Goal: Task Accomplishment & Management: Manage account settings

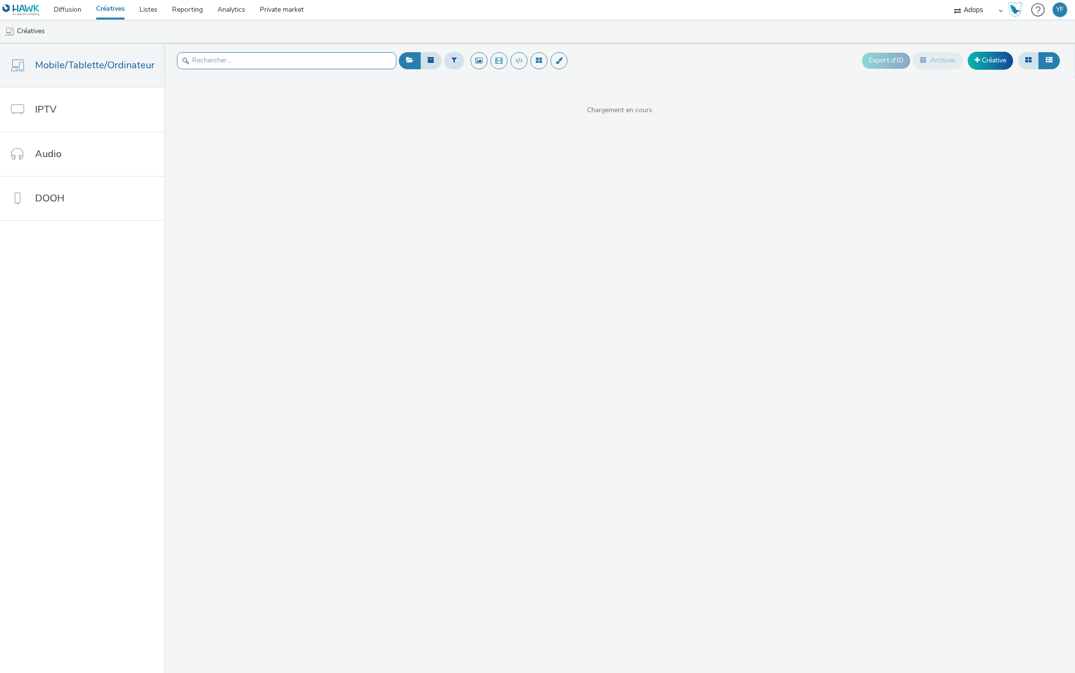
click at [288, 66] on input "text" at bounding box center [286, 60] width 219 height 17
type input "d"
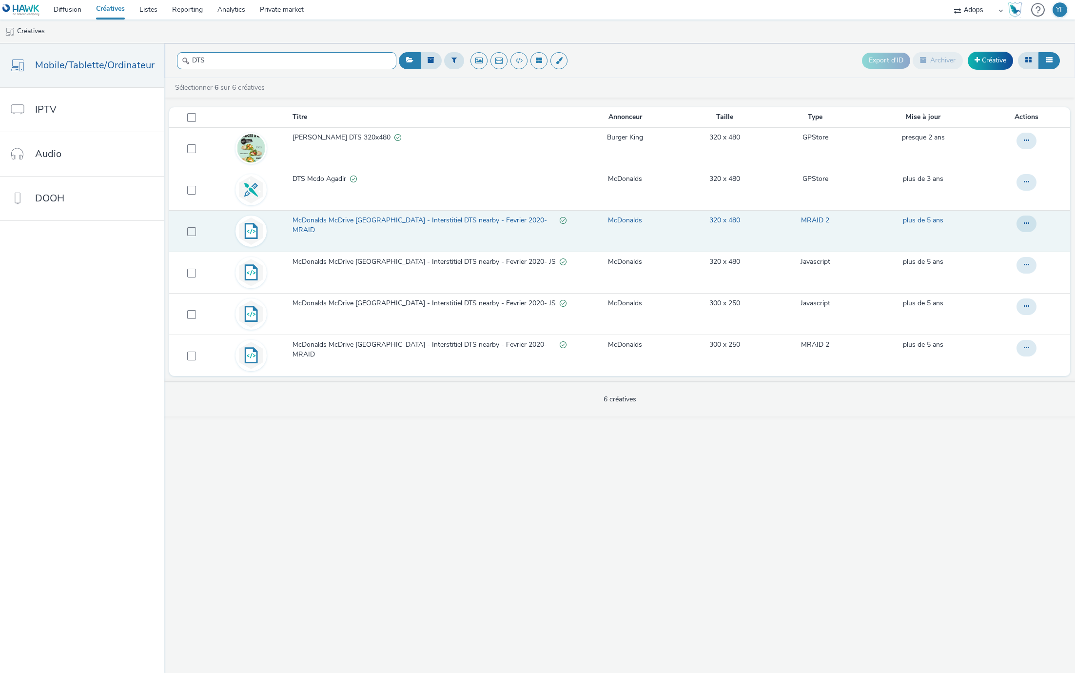
type input "DTS"
click at [463, 222] on span "McDonalds McDrive [GEOGRAPHIC_DATA] - Interstitiel DTS nearby - Fevrier 2020- M…" at bounding box center [427, 226] width 268 height 20
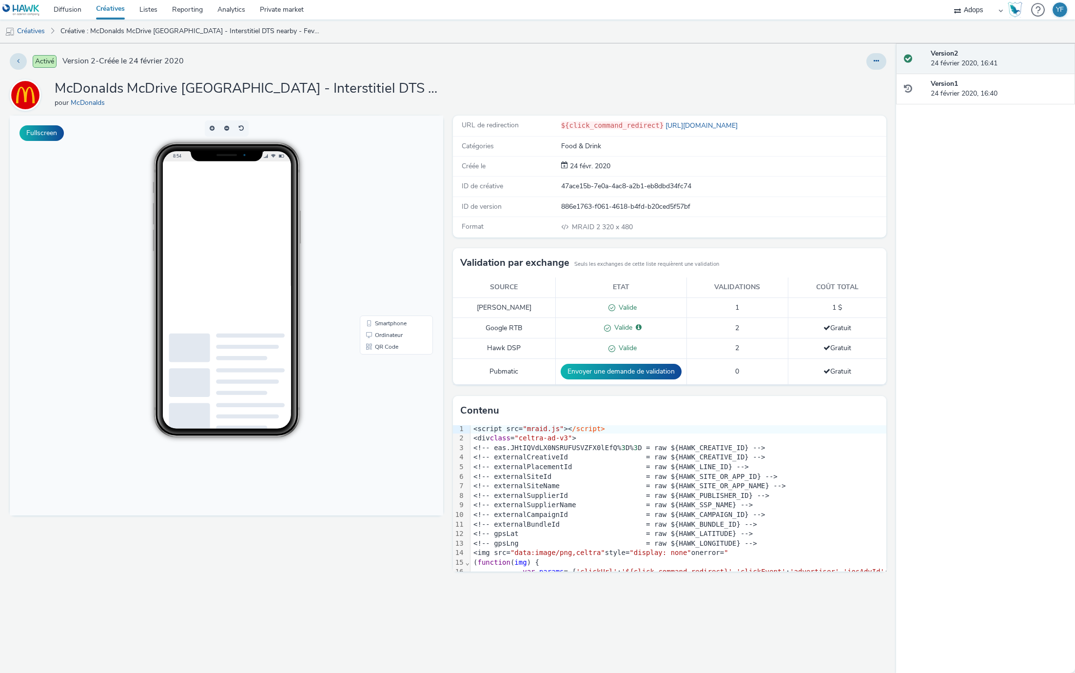
scroll to position [1, 0]
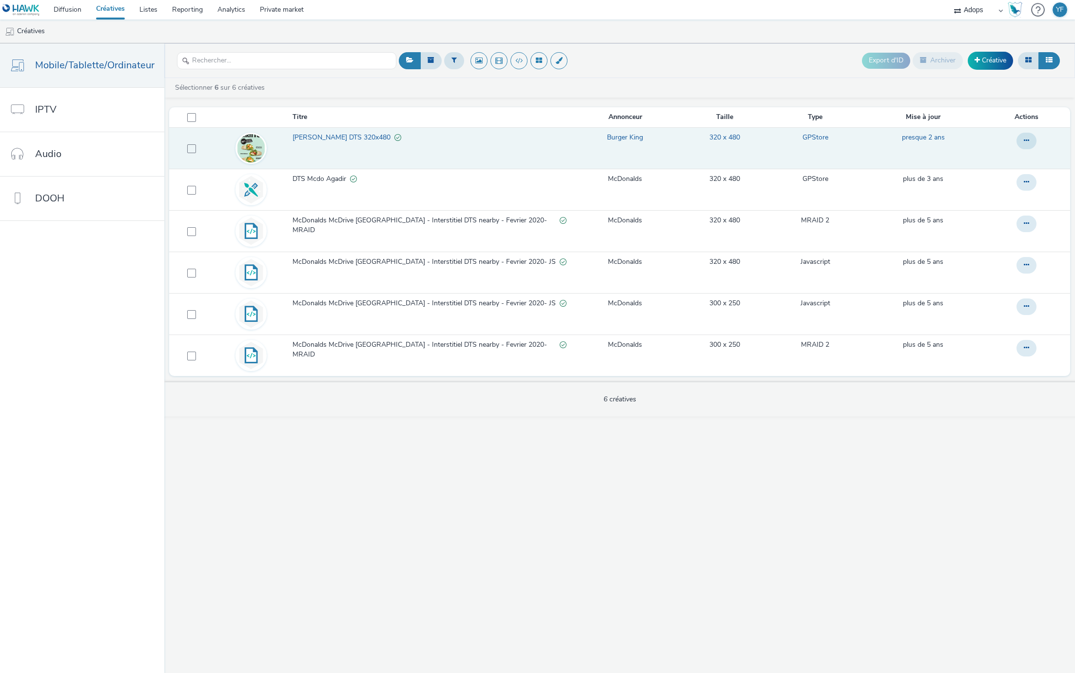
click at [316, 141] on span "[PERSON_NAME] DTS 320x480" at bounding box center [344, 138] width 102 height 10
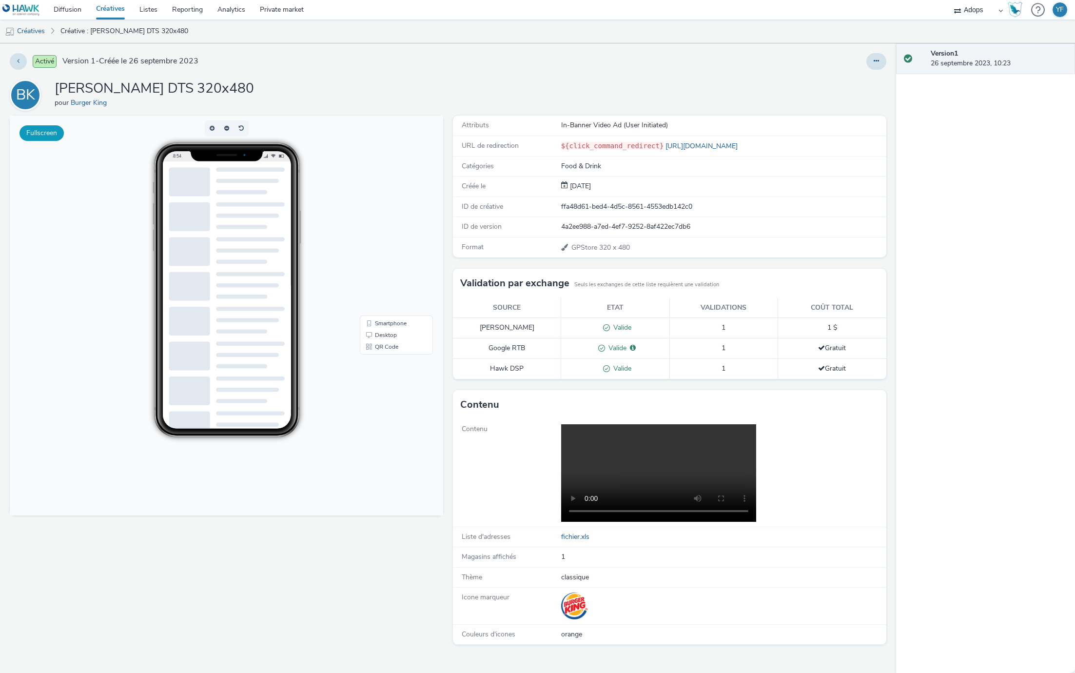
click at [49, 131] on button "Fullscreen" at bounding box center [42, 133] width 44 height 16
click at [879, 60] on button at bounding box center [877, 61] width 20 height 17
click at [860, 83] on link "Modifier" at bounding box center [850, 81] width 73 height 20
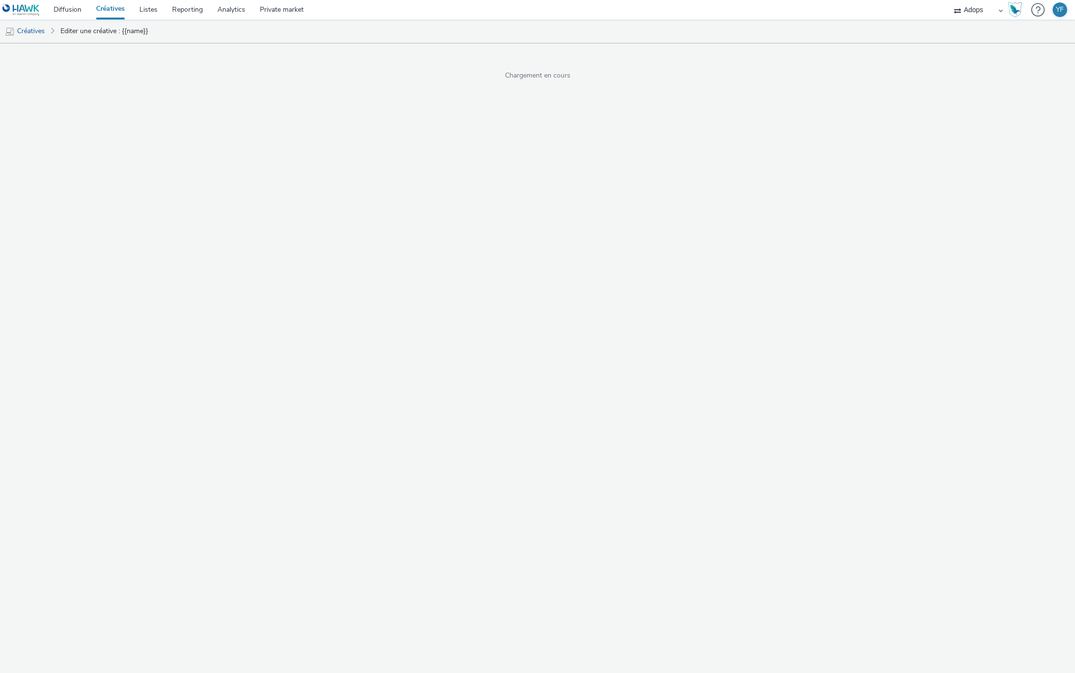
select select "2"
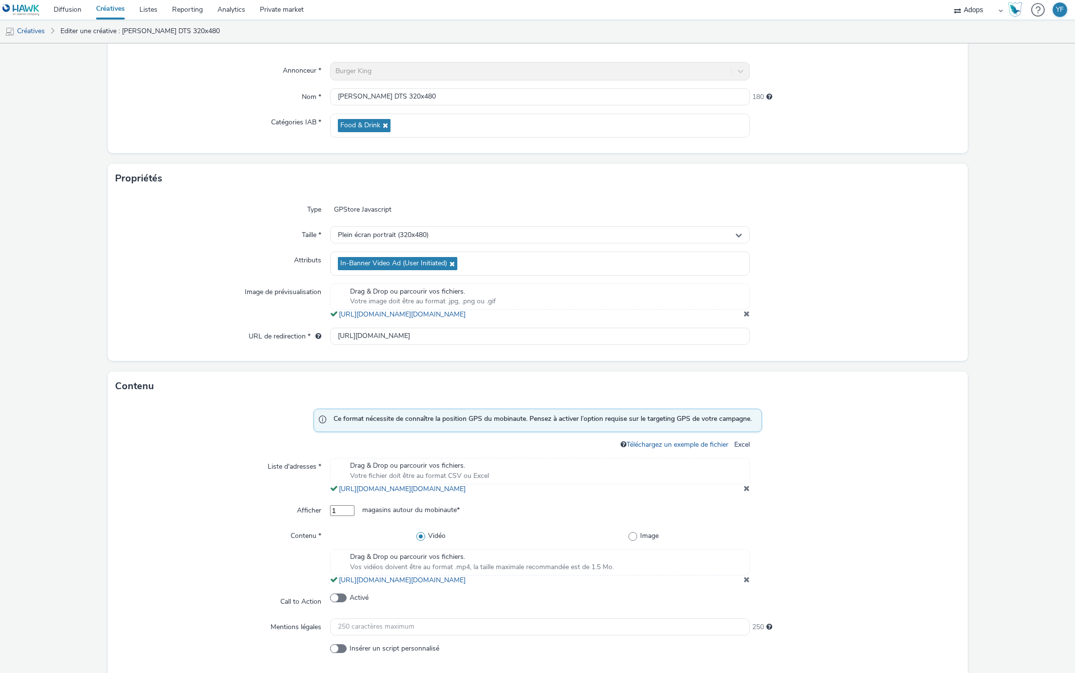
scroll to position [111, 0]
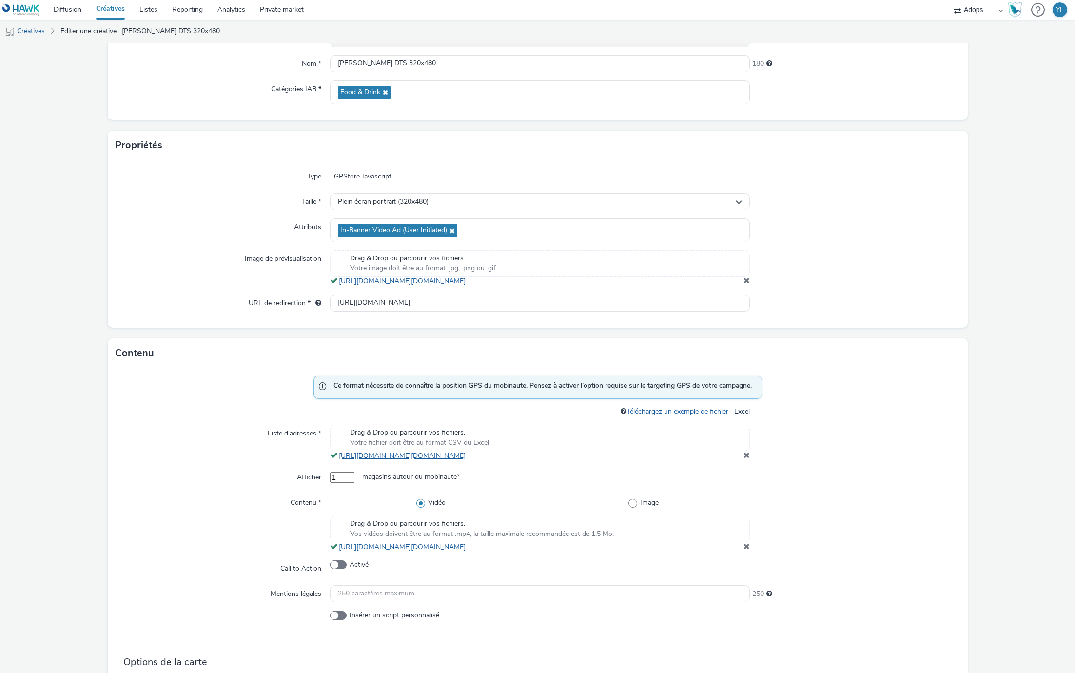
click at [470, 460] on link "[URL][DOMAIN_NAME][DOMAIN_NAME]" at bounding box center [404, 455] width 131 height 9
click at [470, 552] on link "[URL][DOMAIN_NAME][DOMAIN_NAME]" at bounding box center [404, 546] width 131 height 9
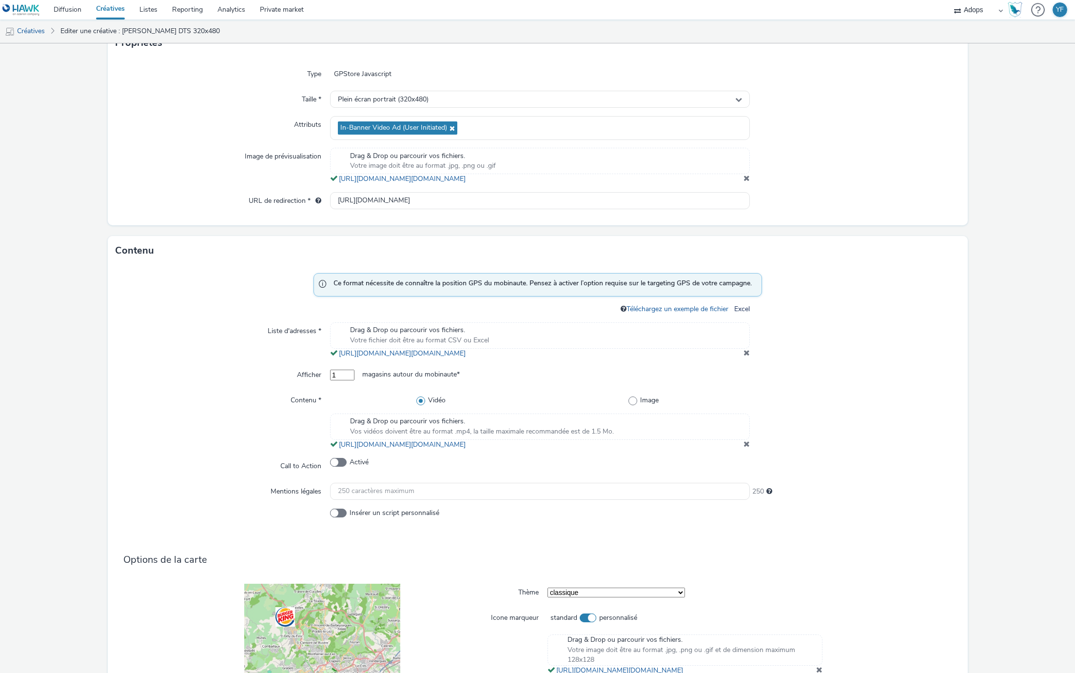
scroll to position [0, 0]
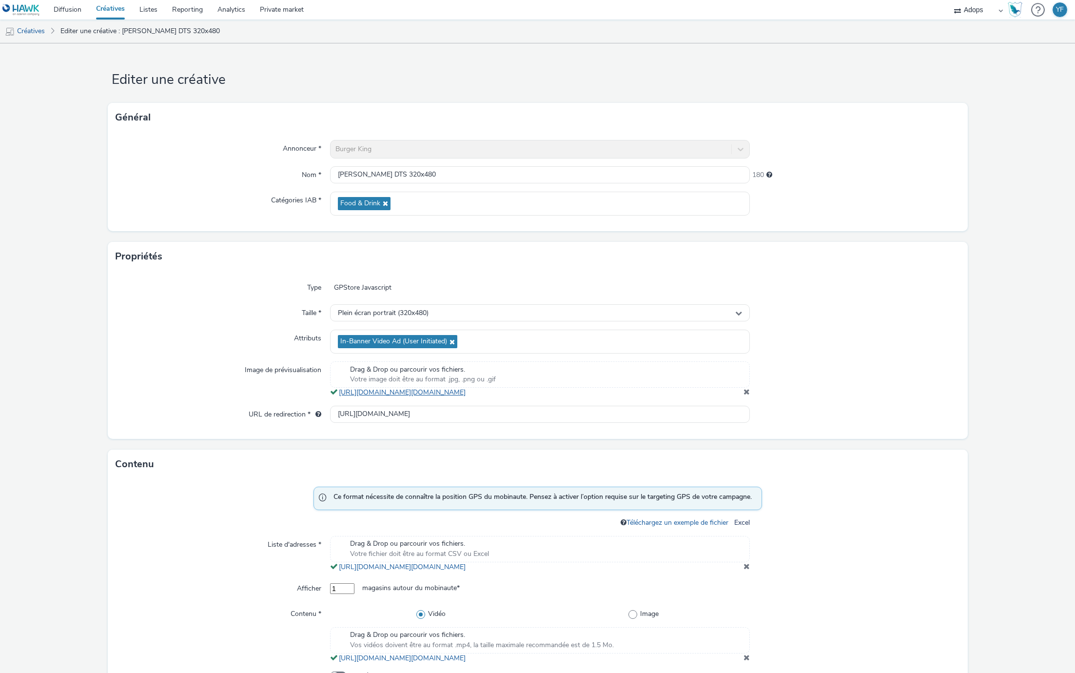
click at [406, 397] on link "[URL][DOMAIN_NAME][DOMAIN_NAME]" at bounding box center [404, 392] width 131 height 9
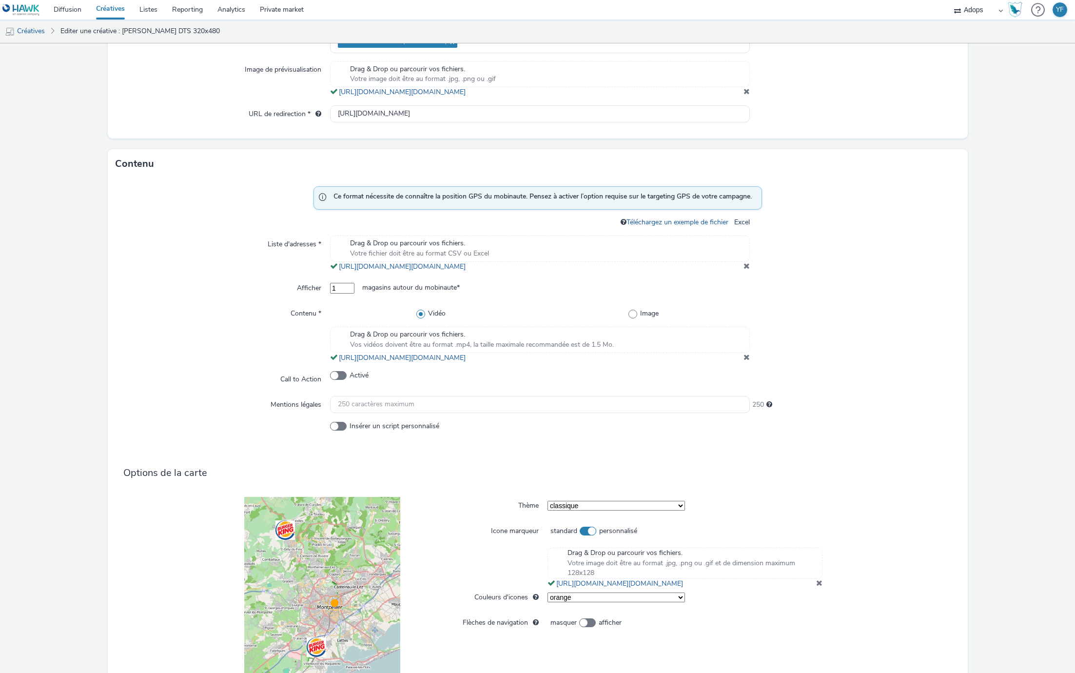
scroll to position [454, 0]
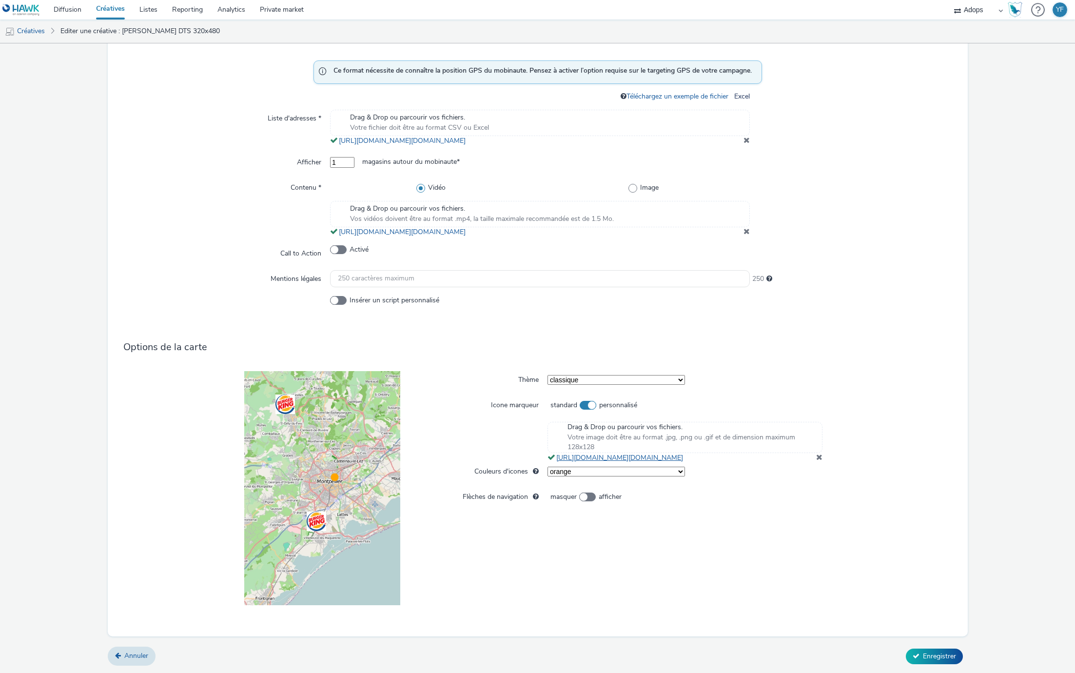
click at [656, 462] on link "[URL][DOMAIN_NAME][DOMAIN_NAME]" at bounding box center [622, 457] width 131 height 9
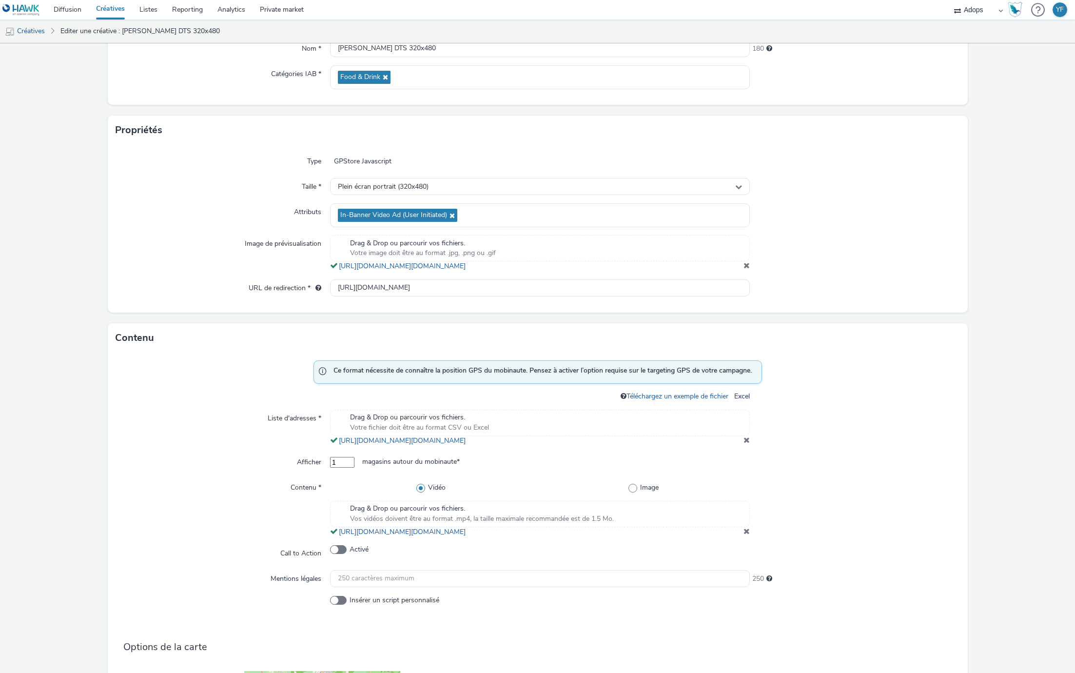
scroll to position [125, 0]
click at [341, 556] on span at bounding box center [338, 551] width 17 height 9
click at [337, 555] on input "Activé" at bounding box center [333, 551] width 6 height 6
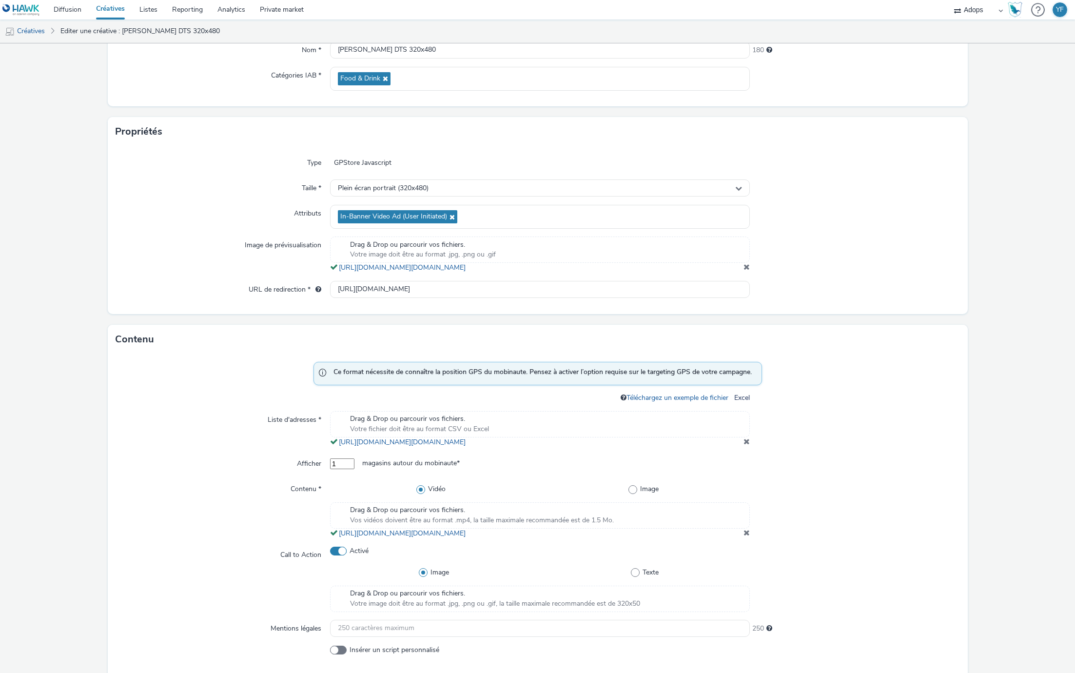
click at [341, 556] on span at bounding box center [338, 551] width 17 height 9
click at [337, 555] on input "Activé" at bounding box center [333, 551] width 6 height 6
checkbox input "false"
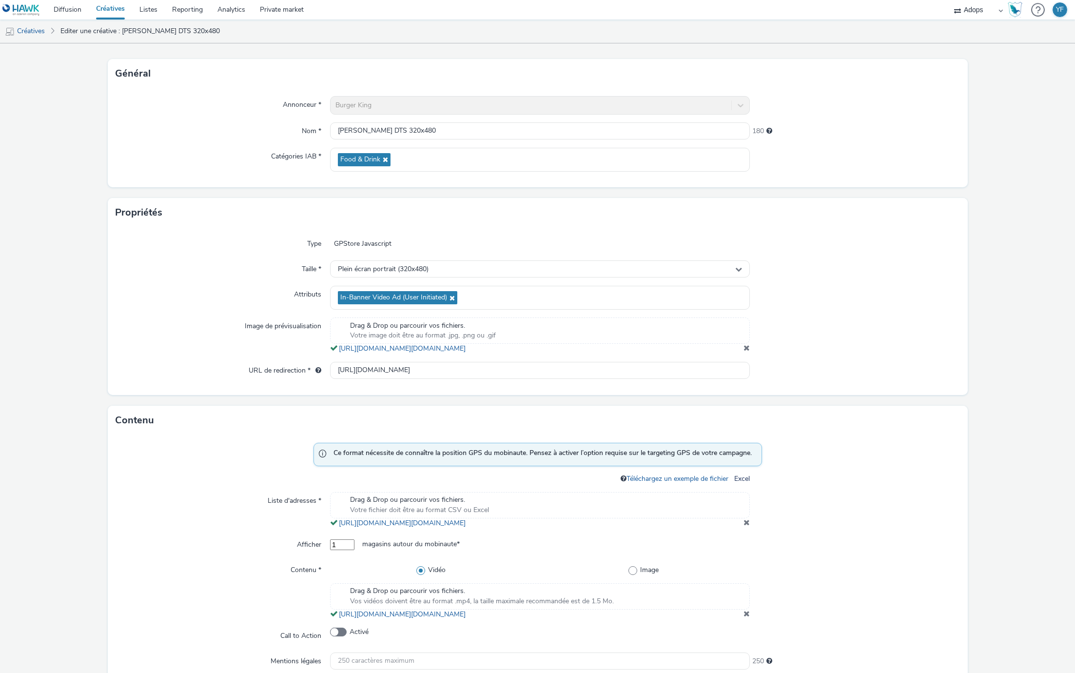
scroll to position [0, 0]
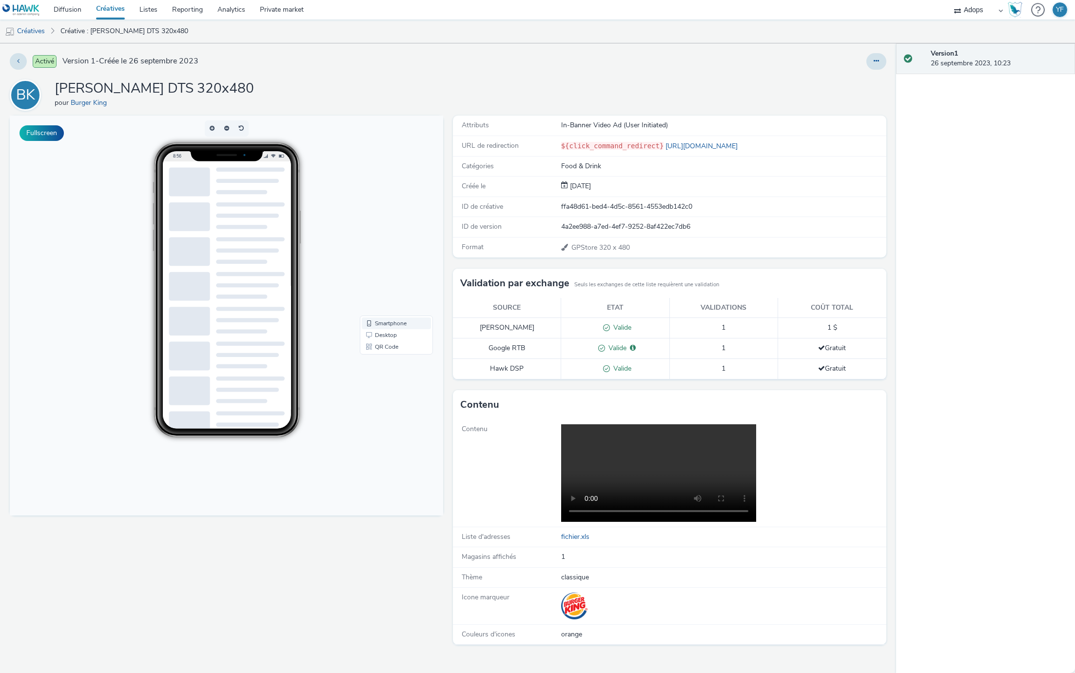
click at [380, 322] on link "Smartphone" at bounding box center [396, 324] width 69 height 12
click at [380, 322] on span "Smartphone" at bounding box center [391, 323] width 32 height 6
click at [565, 110] on div "BK [PERSON_NAME] DTS 320x480 pour Burger King" at bounding box center [448, 95] width 877 height 31
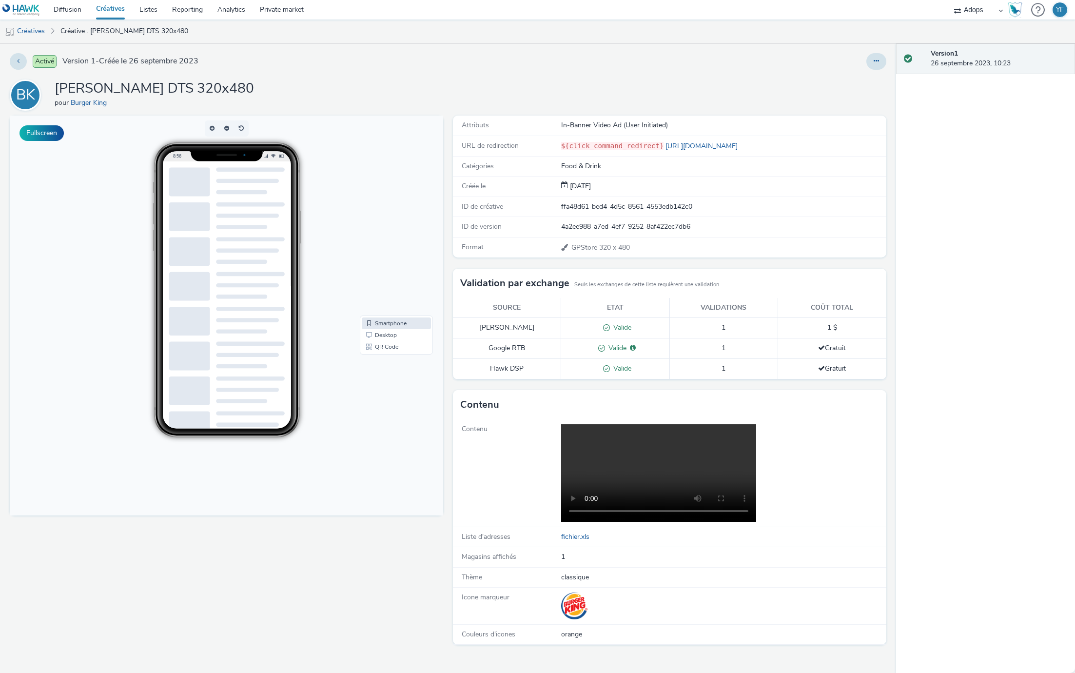
click at [947, 241] on div "Version 1 26 septembre 2023, 10:23" at bounding box center [985, 358] width 179 height 630
